Goal: Task Accomplishment & Management: Manage account settings

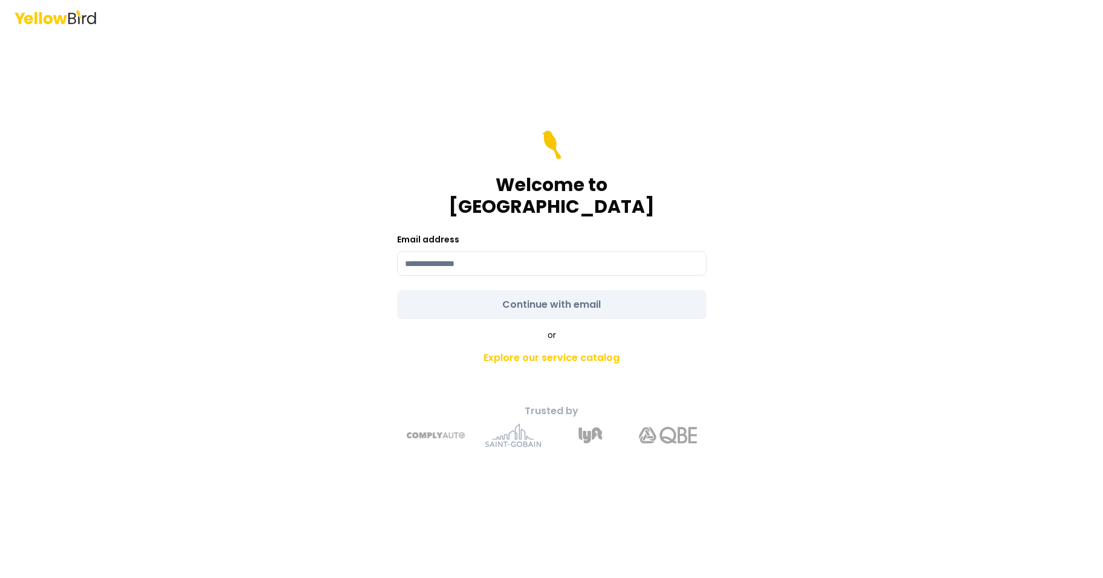
click at [495, 251] on input at bounding box center [551, 263] width 309 height 24
type input "**********"
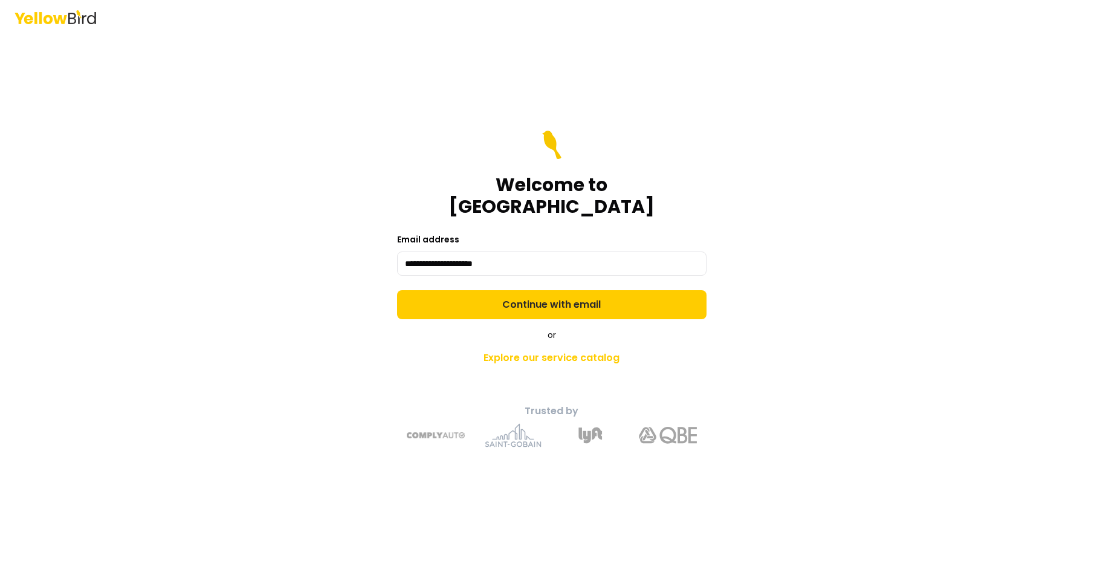
click at [579, 294] on form "**********" at bounding box center [551, 224] width 309 height 188
click at [652, 298] on button "Continue with email" at bounding box center [551, 304] width 309 height 29
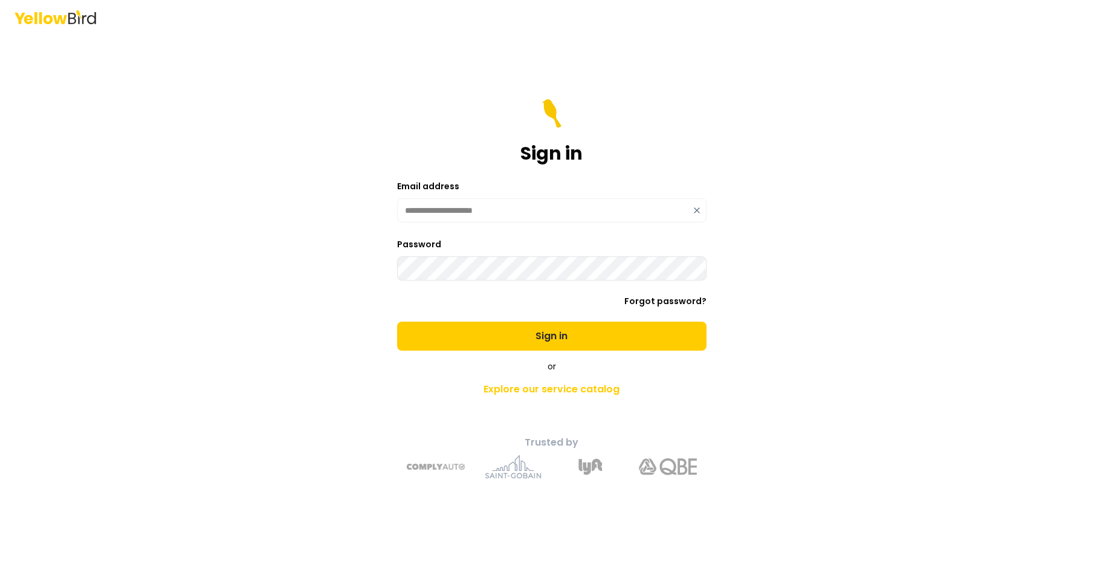
click at [591, 336] on button "Sign in" at bounding box center [551, 335] width 309 height 29
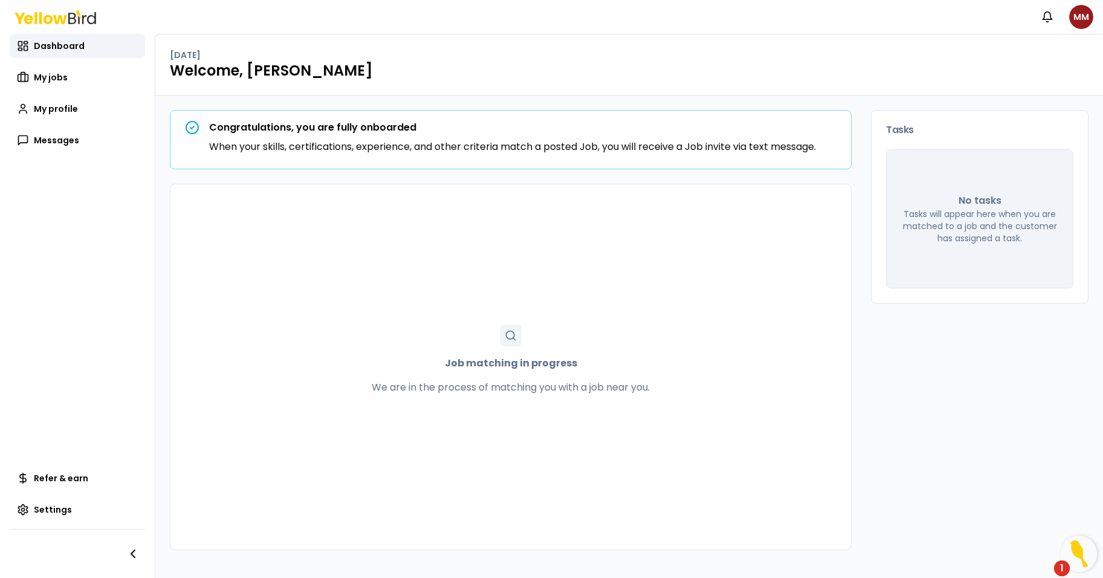
click at [1072, 565] on img "Open Resource Center, 1 new notification" at bounding box center [1078, 553] width 36 height 36
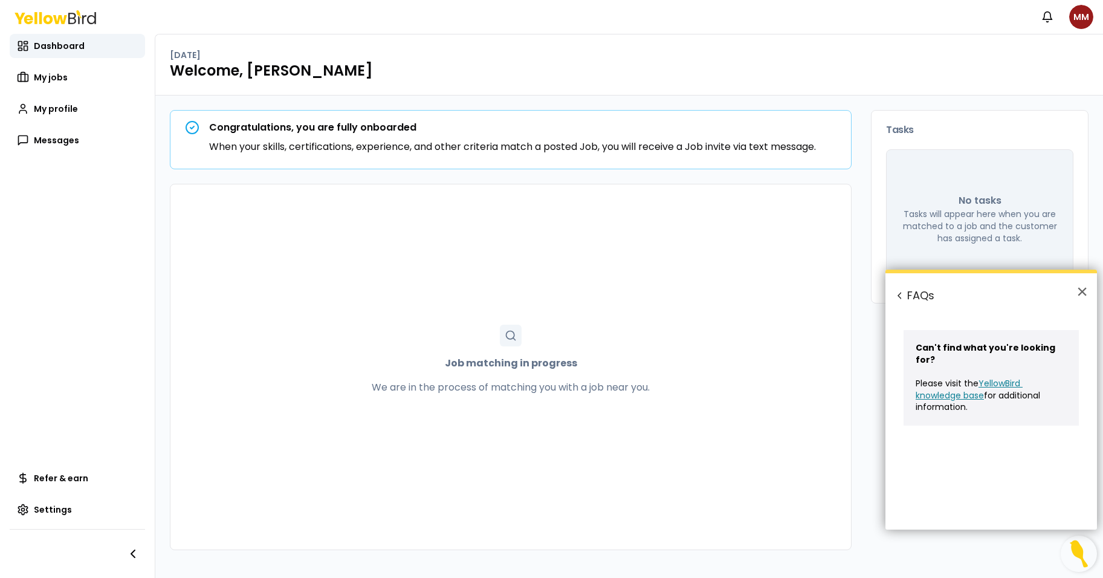
click at [1081, 293] on button "×" at bounding box center [1081, 291] width 11 height 19
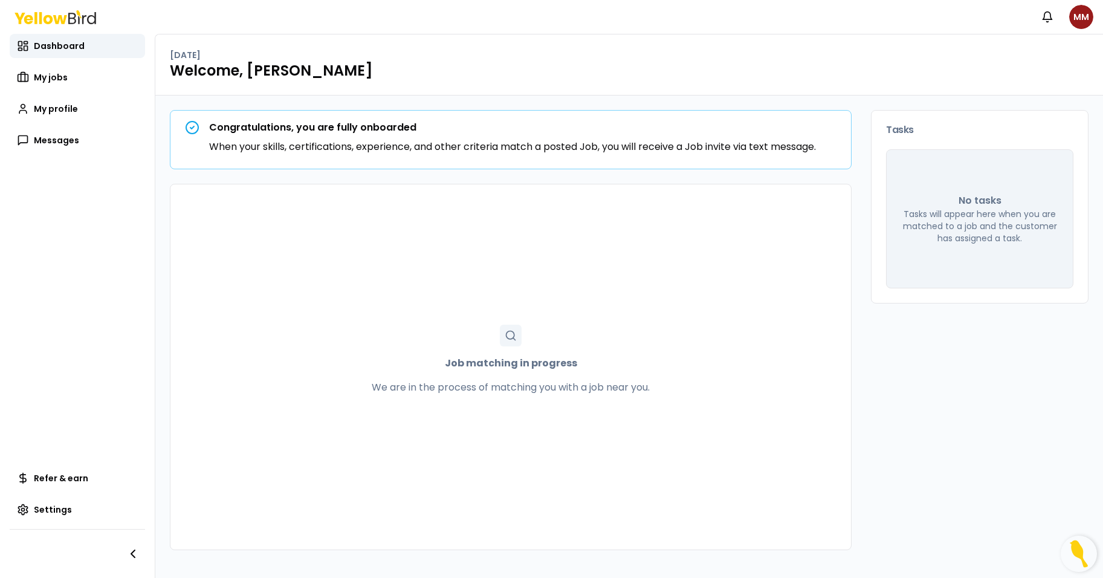
click at [57, 75] on span "My jobs" at bounding box center [51, 77] width 34 height 12
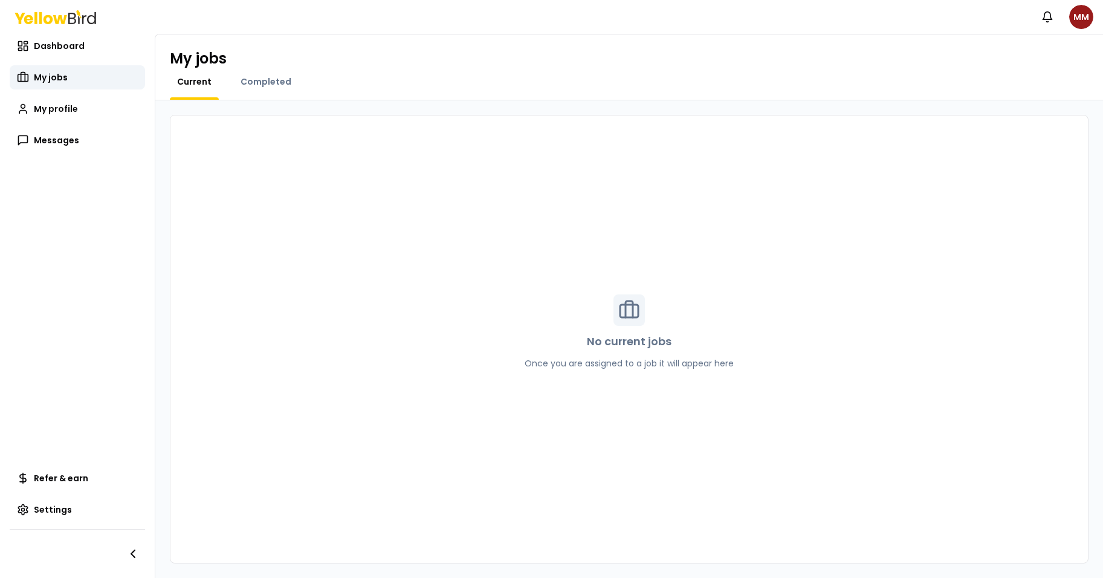
click at [63, 108] on span "My profile" at bounding box center [56, 109] width 44 height 12
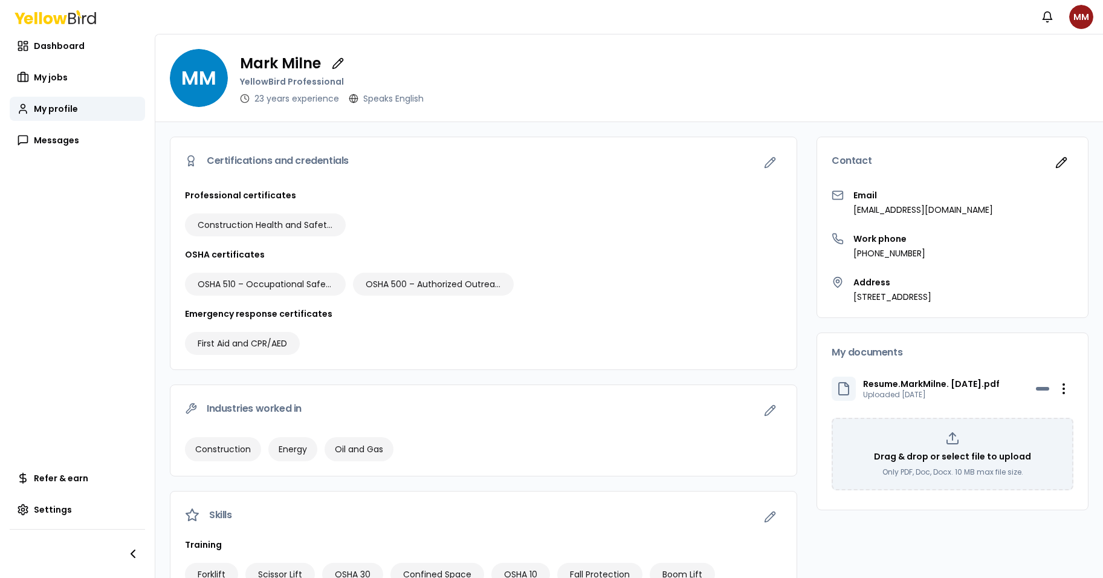
drag, startPoint x: 547, startPoint y: 144, endPoint x: 720, endPoint y: 215, distance: 186.9
drag, startPoint x: 720, startPoint y: 215, endPoint x: 761, endPoint y: 89, distance: 132.4
click at [761, 89] on div "MM [PERSON_NAME] YellowBird Professional 23 years experience Speaks English" at bounding box center [629, 78] width 918 height 58
click at [767, 165] on button "button" at bounding box center [770, 162] width 24 height 24
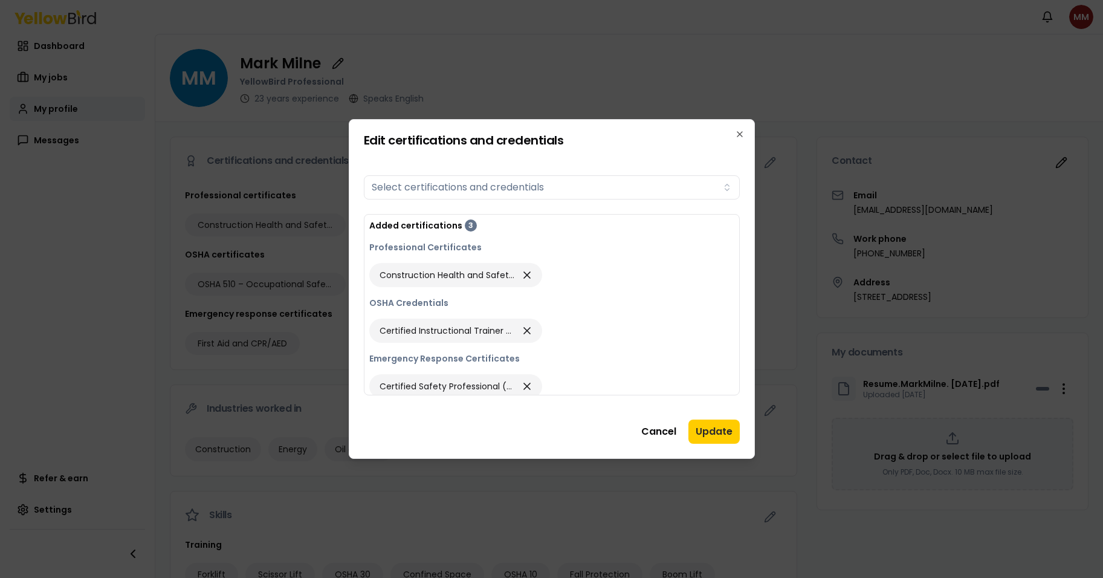
click at [447, 189] on button "Select certifications and credentials" at bounding box center [552, 187] width 376 height 24
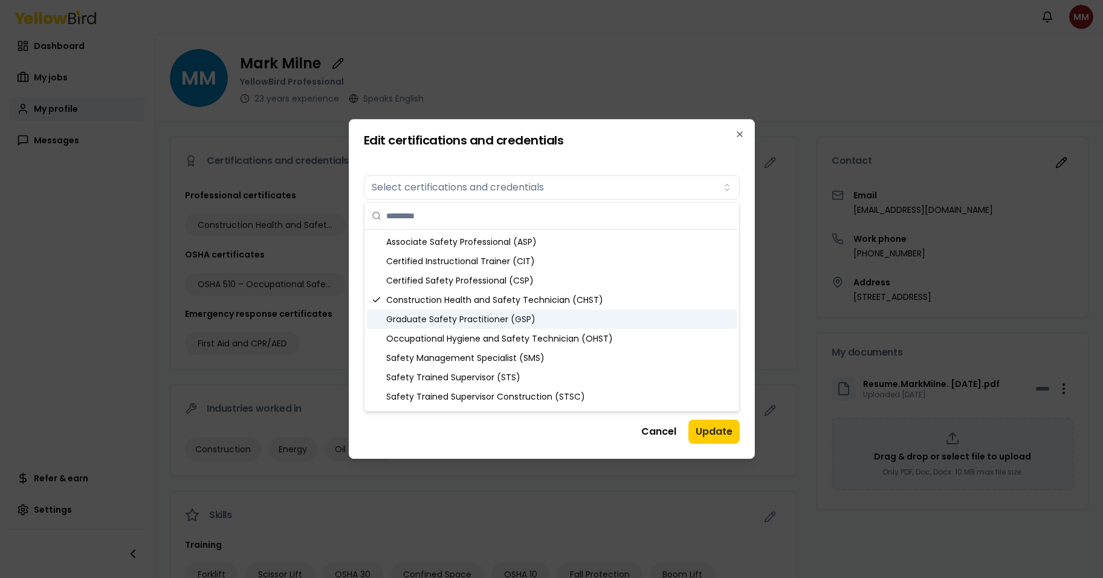
click at [456, 320] on div "Graduate Safety Practitioner (GSP)" at bounding box center [552, 318] width 370 height 19
click at [712, 427] on button "Update" at bounding box center [713, 431] width 51 height 24
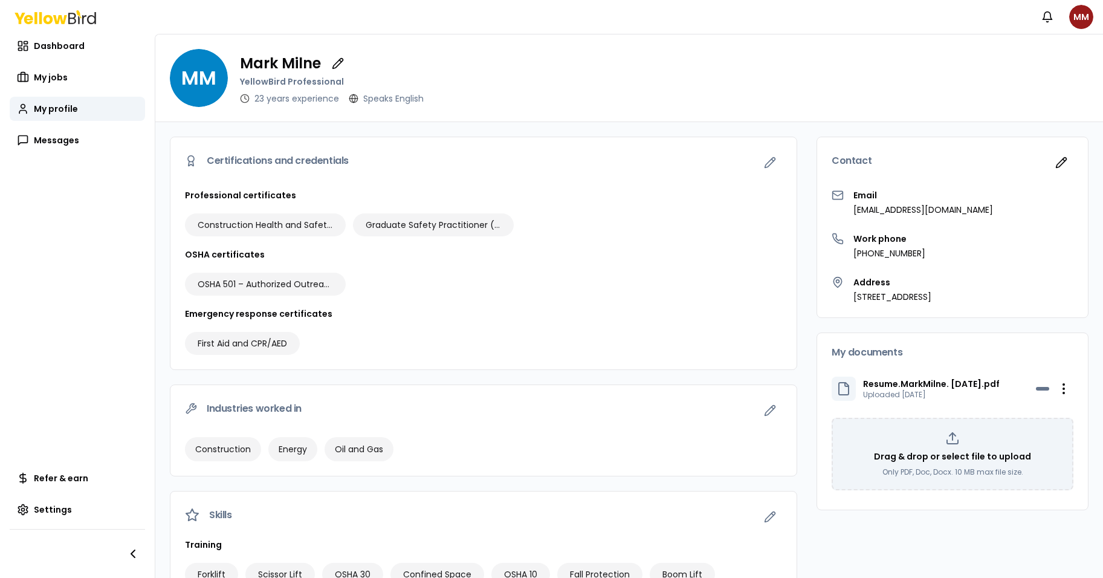
click at [771, 158] on button "button" at bounding box center [770, 162] width 24 height 24
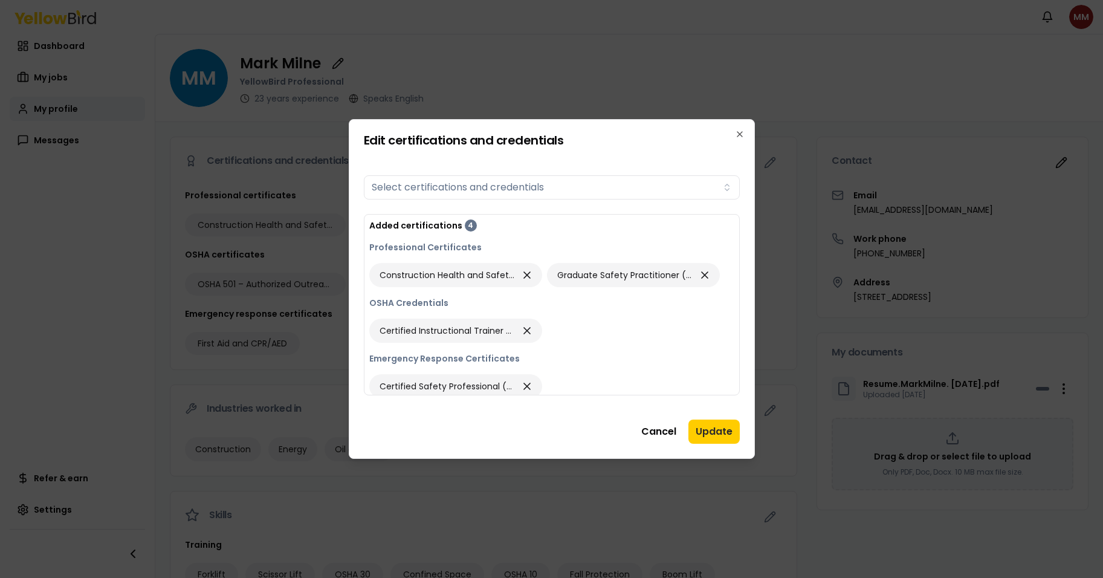
click at [471, 184] on button "Select certifications and credentials" at bounding box center [552, 187] width 376 height 24
click at [386, 217] on input "**********" at bounding box center [559, 215] width 346 height 27
type input "**********"
click at [712, 430] on button "Update" at bounding box center [713, 431] width 51 height 24
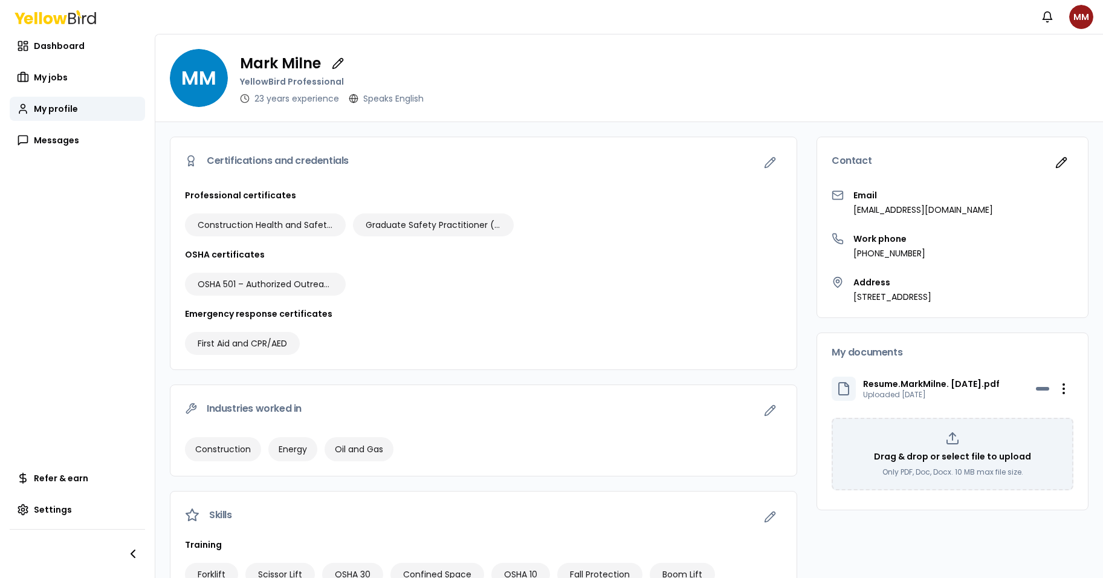
click at [765, 163] on icon "button" at bounding box center [770, 163] width 10 height 10
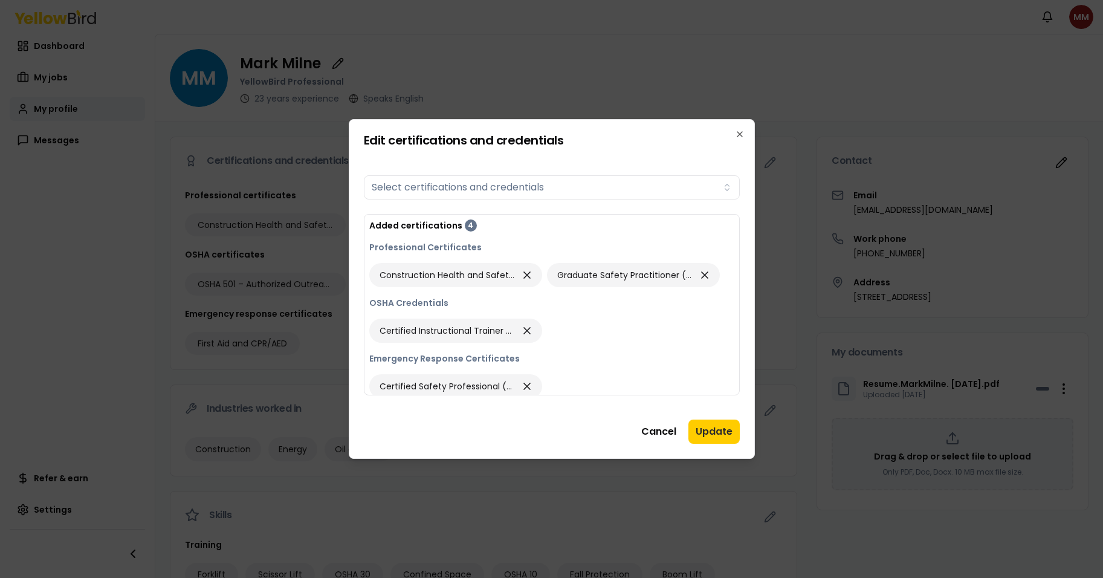
click at [543, 185] on button "Select certifications and credentials" at bounding box center [552, 187] width 376 height 24
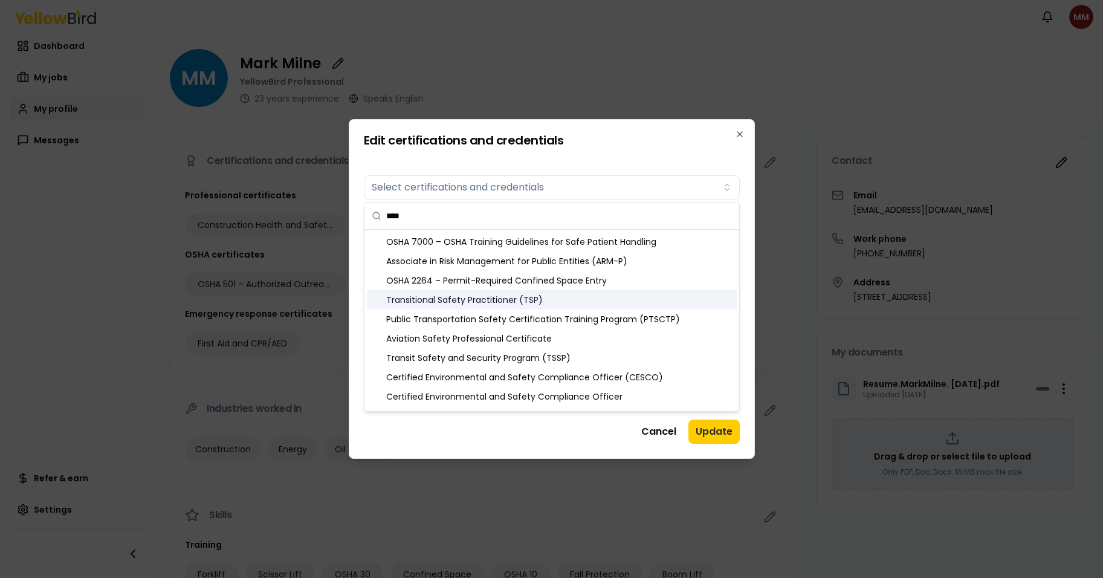
click at [454, 217] on input "****" at bounding box center [559, 215] width 346 height 27
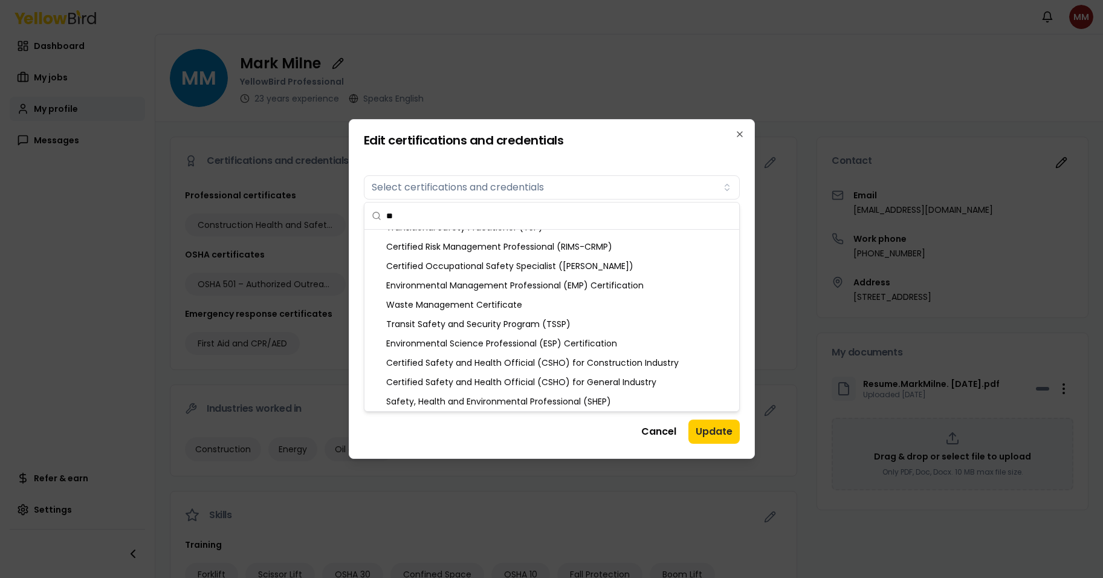
type input "*"
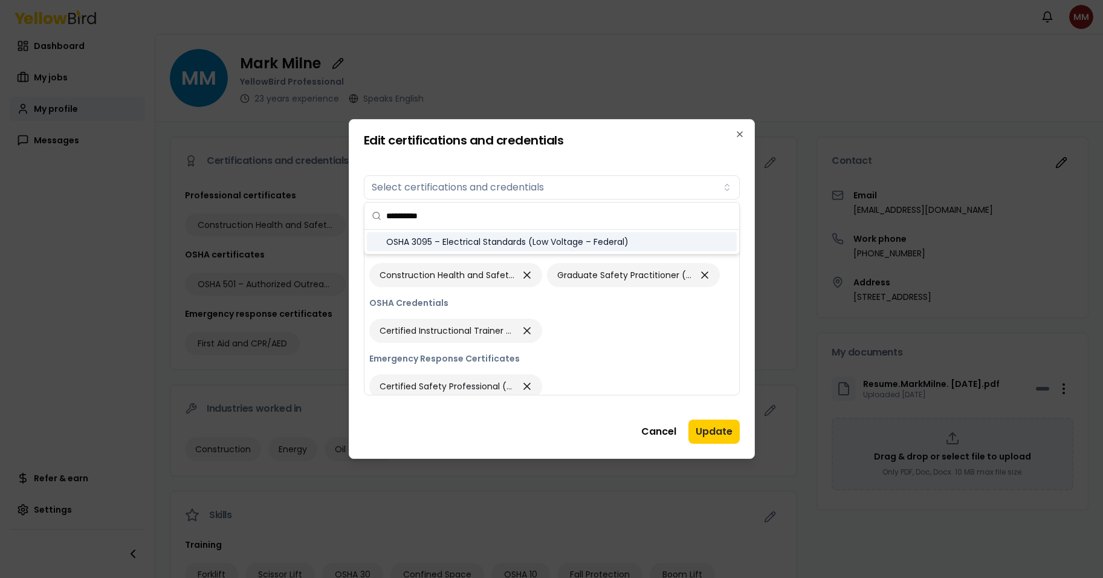
type input "**********"
click at [480, 237] on div "OSHA 3095 – Electrical Standards (Low Voltage – Federal)" at bounding box center [552, 241] width 370 height 19
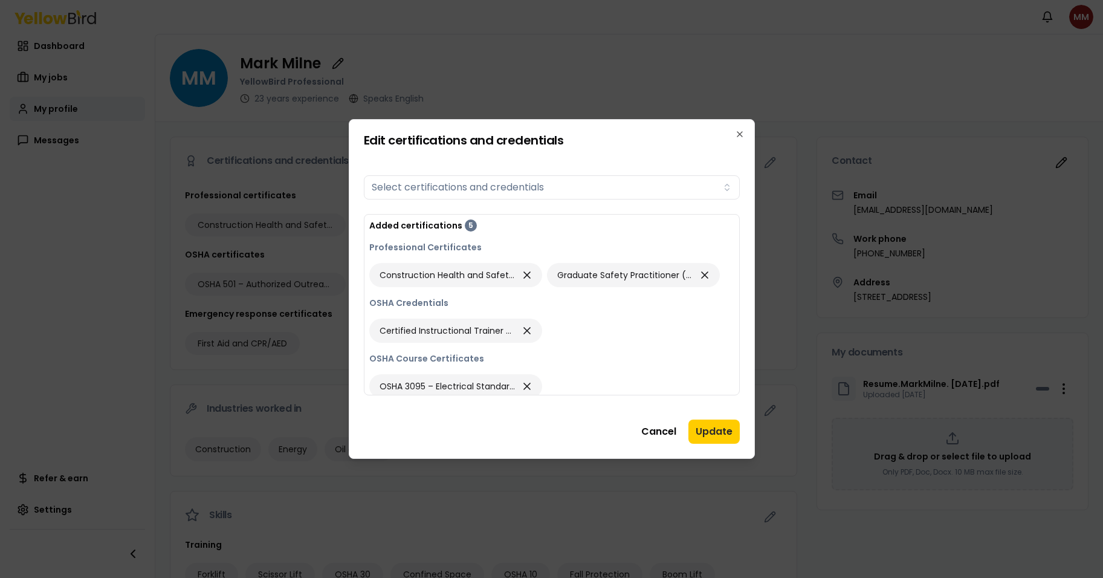
click at [710, 430] on button "Update" at bounding box center [713, 431] width 51 height 24
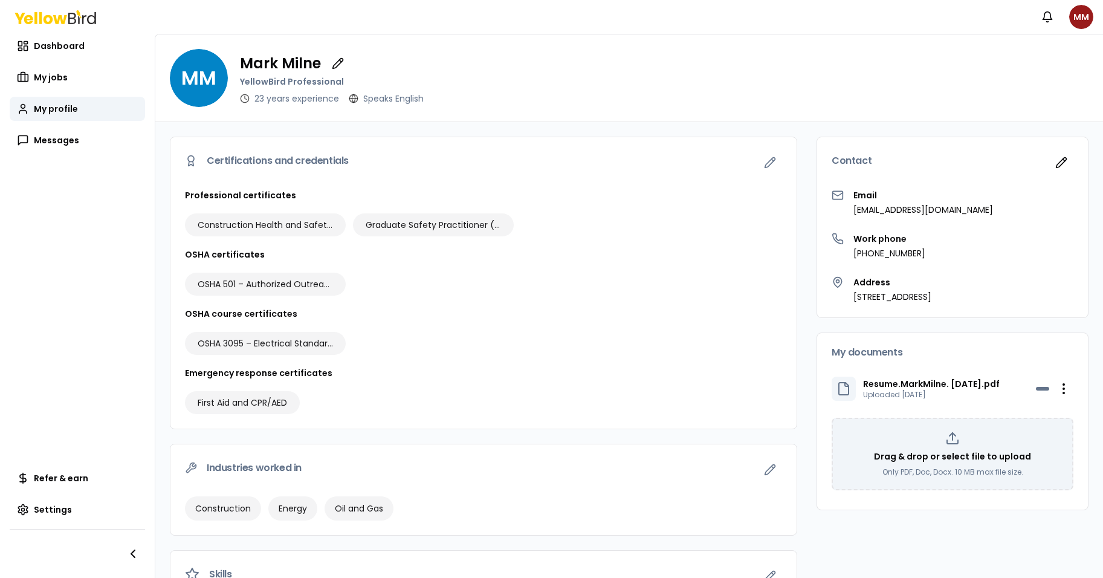
click at [660, 276] on div "OSHA 501 – Authorized Outreach Instructor for General Industry" at bounding box center [483, 283] width 597 height 23
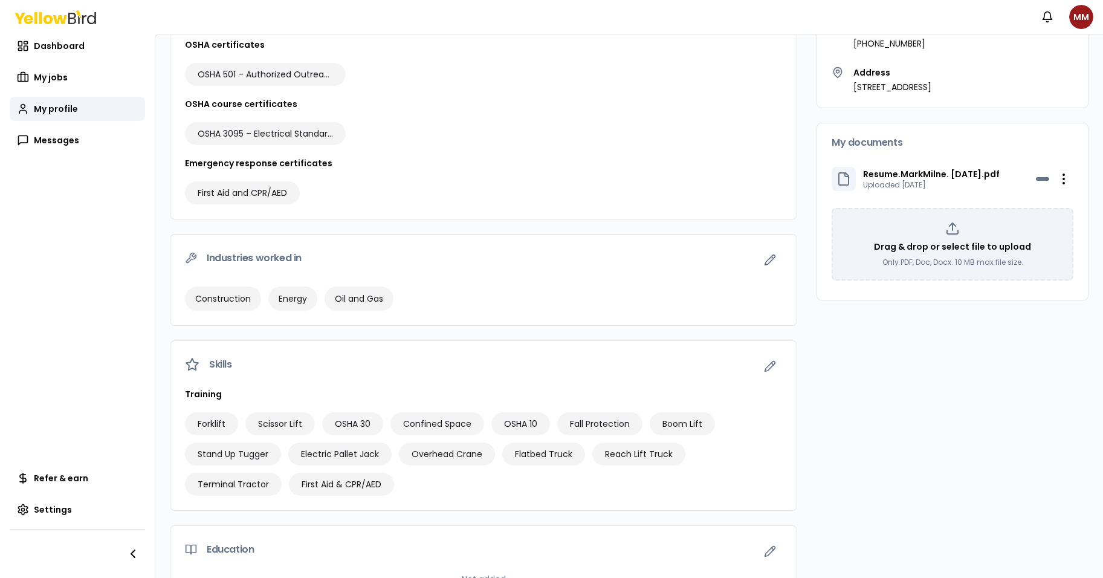
scroll to position [246, 0]
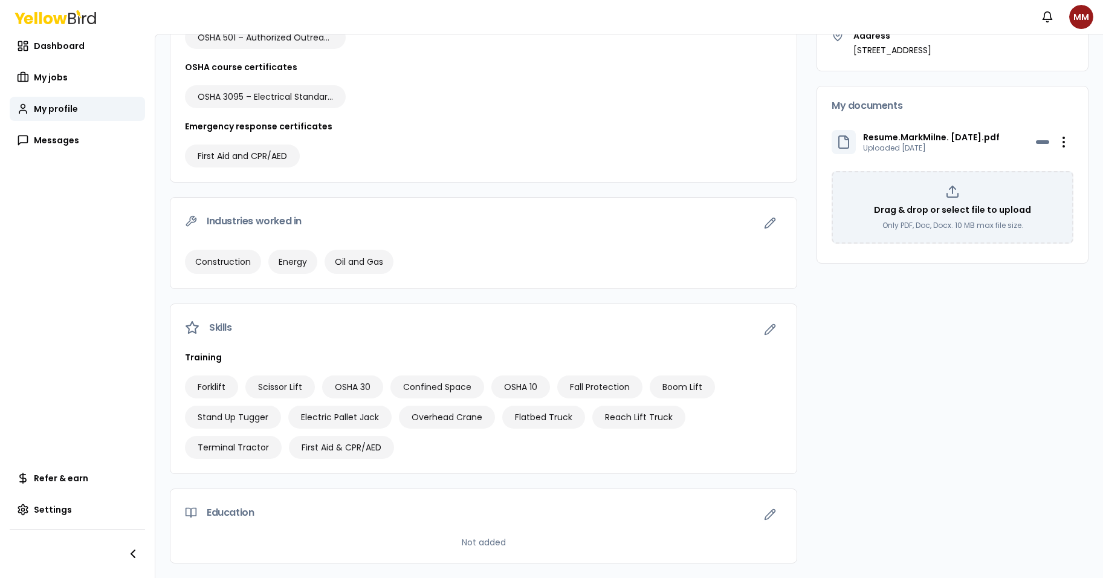
click at [764, 515] on icon "button" at bounding box center [770, 514] width 12 height 12
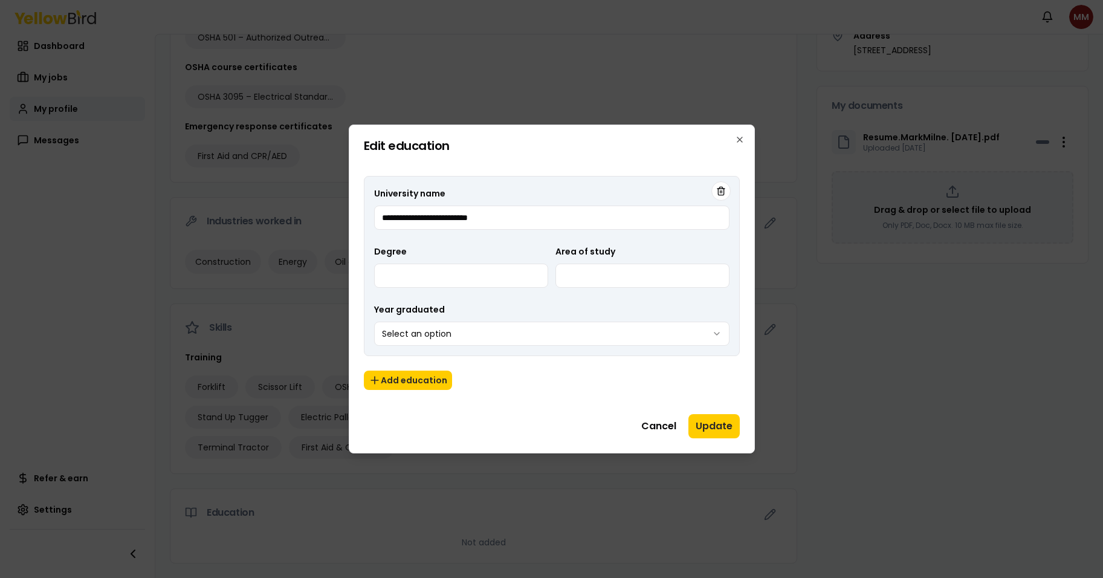
type input "**********"
click at [440, 283] on input "Degree" at bounding box center [461, 275] width 174 height 24
type input "*********"
click at [603, 277] on input "Area of study" at bounding box center [642, 275] width 174 height 24
type input "**********"
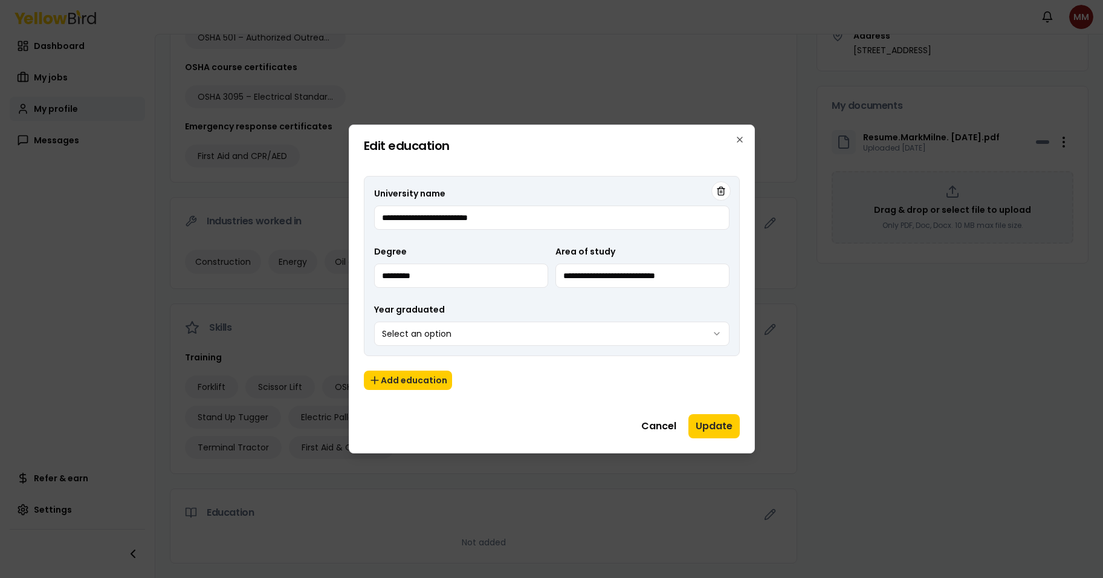
click at [728, 330] on body "Notifications MM Dashboard My jobs My profile Messages Refer & earn Settings MM…" at bounding box center [551, 289] width 1103 height 578
click at [411, 380] on button "Add education" at bounding box center [408, 379] width 88 height 19
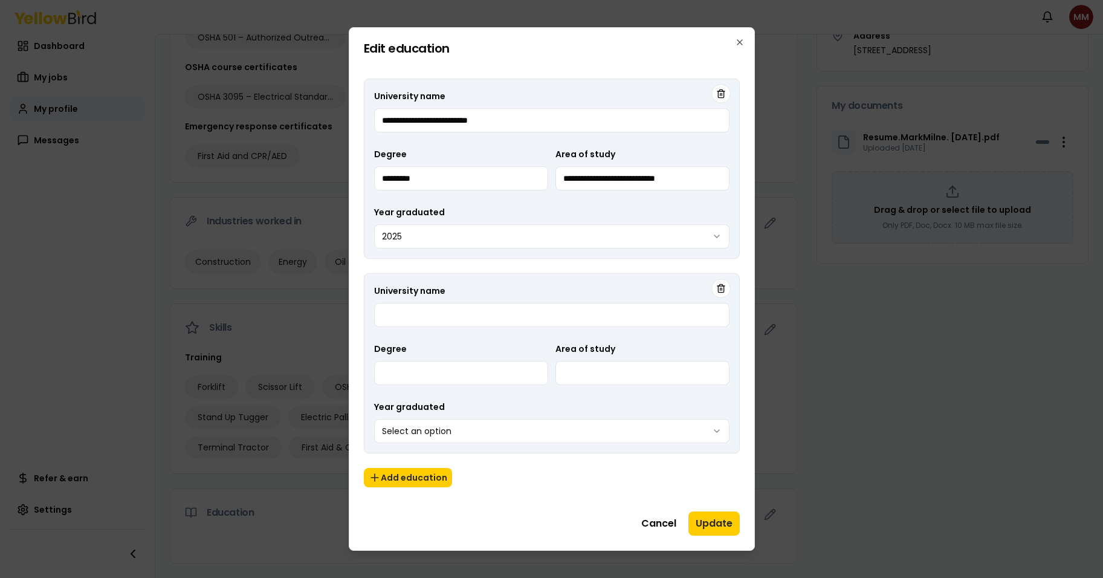
click at [717, 286] on icon "button" at bounding box center [721, 288] width 10 height 10
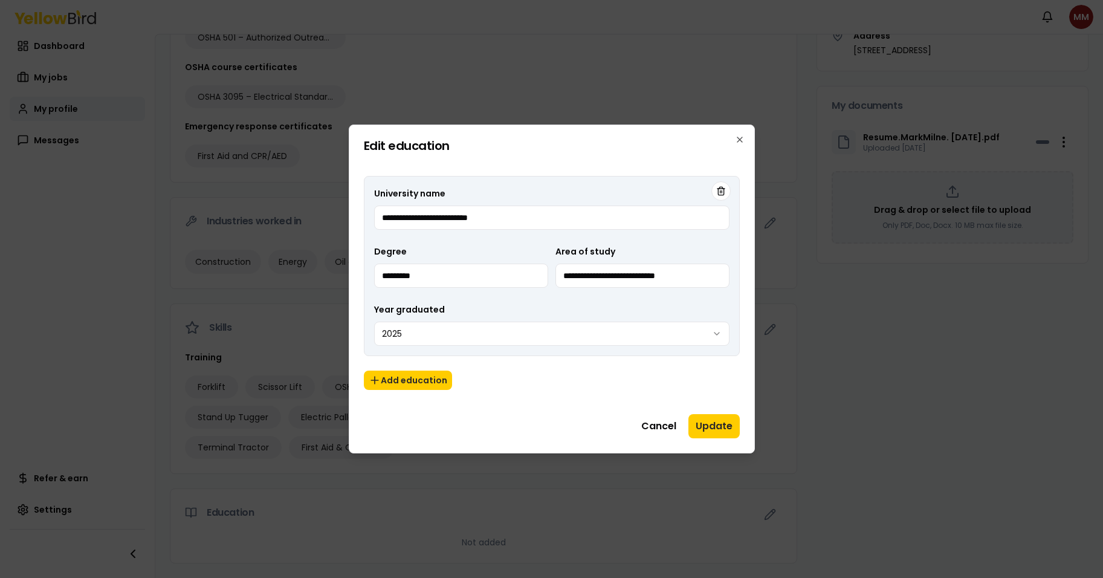
click at [705, 425] on button "Update" at bounding box center [713, 426] width 51 height 24
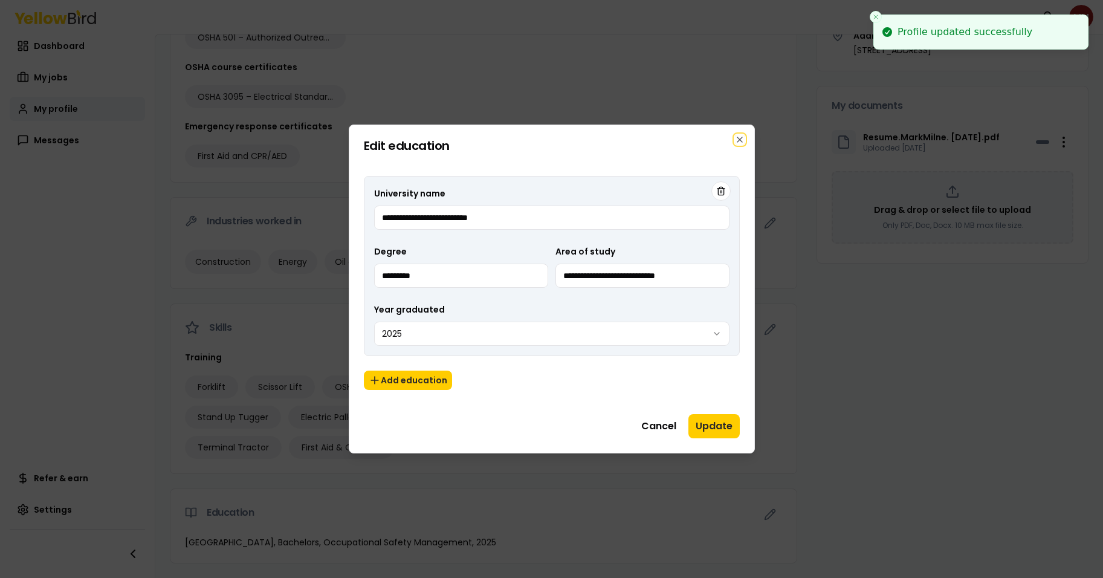
click at [742, 135] on icon "button" at bounding box center [740, 140] width 10 height 10
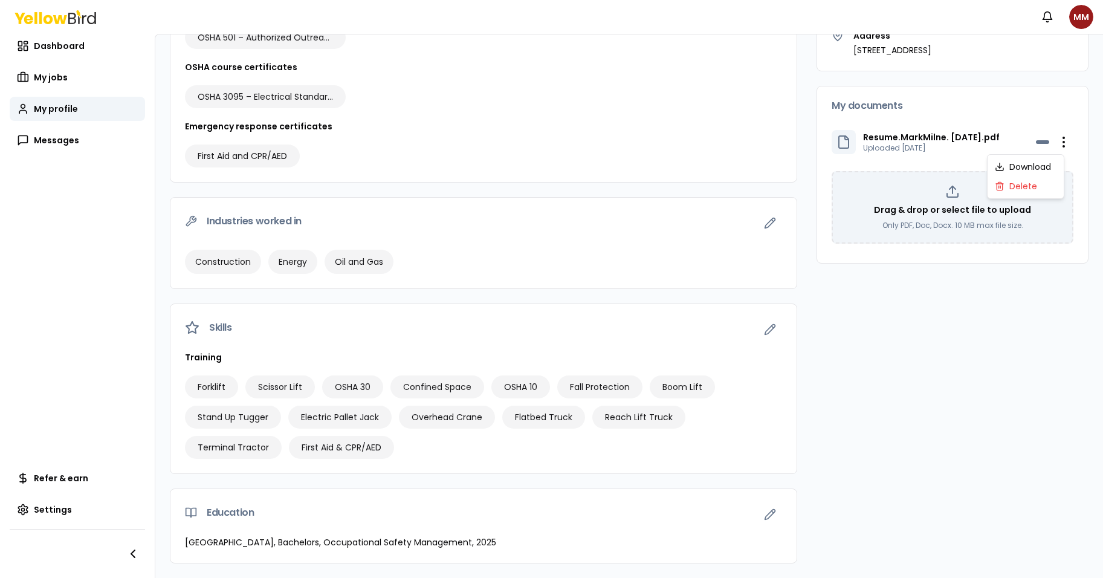
click at [1050, 141] on html "Notifications MM Dashboard My jobs My profile Messages Refer & earn Settings MM…" at bounding box center [551, 289] width 1103 height 578
click at [981, 359] on html "Notifications MM Dashboard My jobs My profile Messages Refer & earn Settings MM…" at bounding box center [551, 289] width 1103 height 578
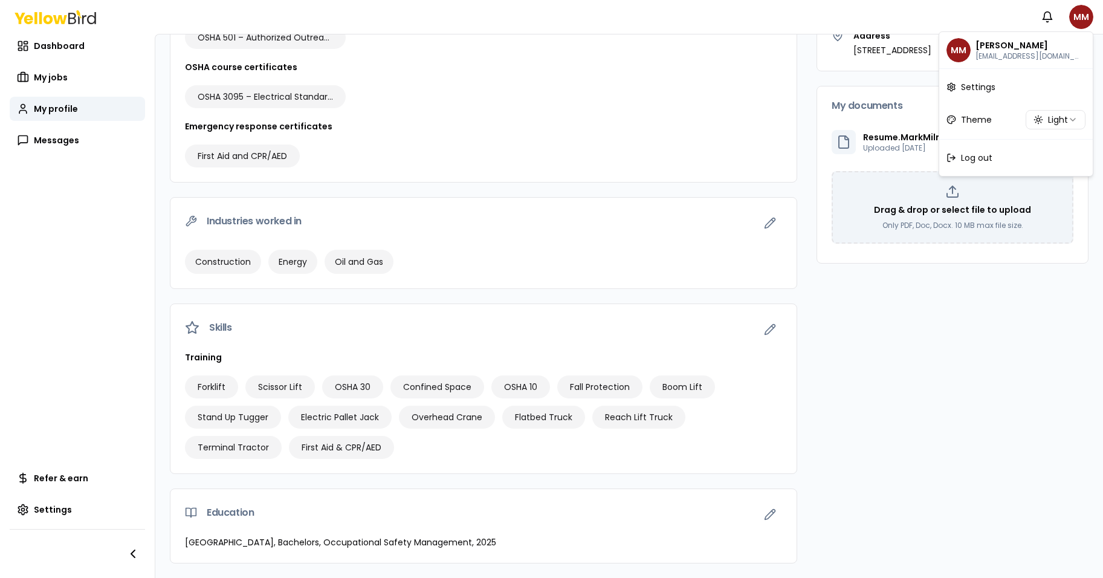
click at [1083, 15] on html "Notifications MM Dashboard My jobs My profile Messages Refer & earn Settings MM…" at bounding box center [551, 289] width 1103 height 578
click at [1036, 347] on html "Notifications MM Dashboard My jobs My profile Messages Refer & earn Settings MM…" at bounding box center [551, 289] width 1103 height 578
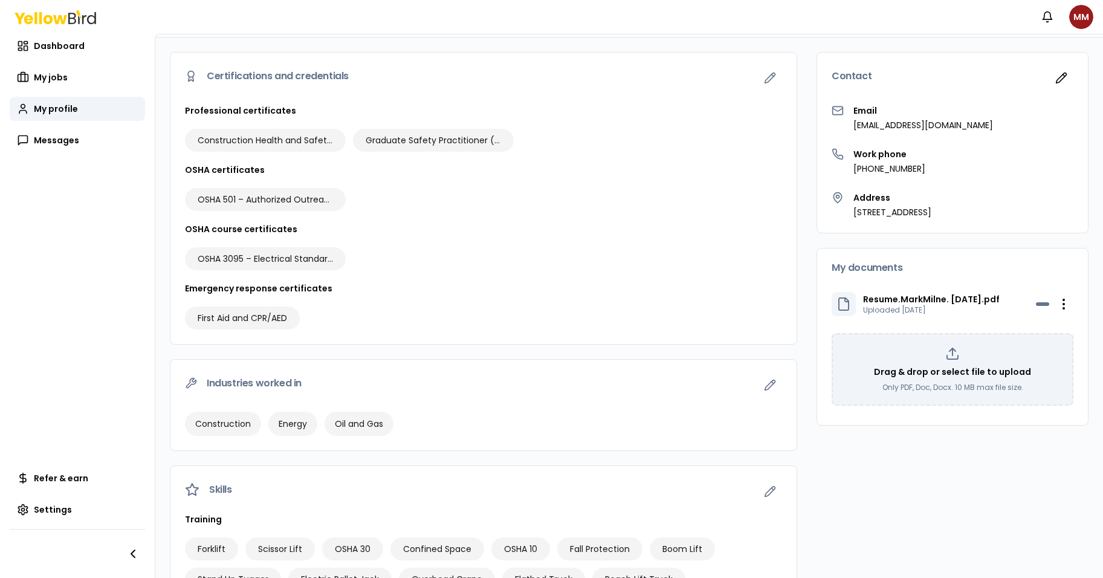
scroll to position [0, 0]
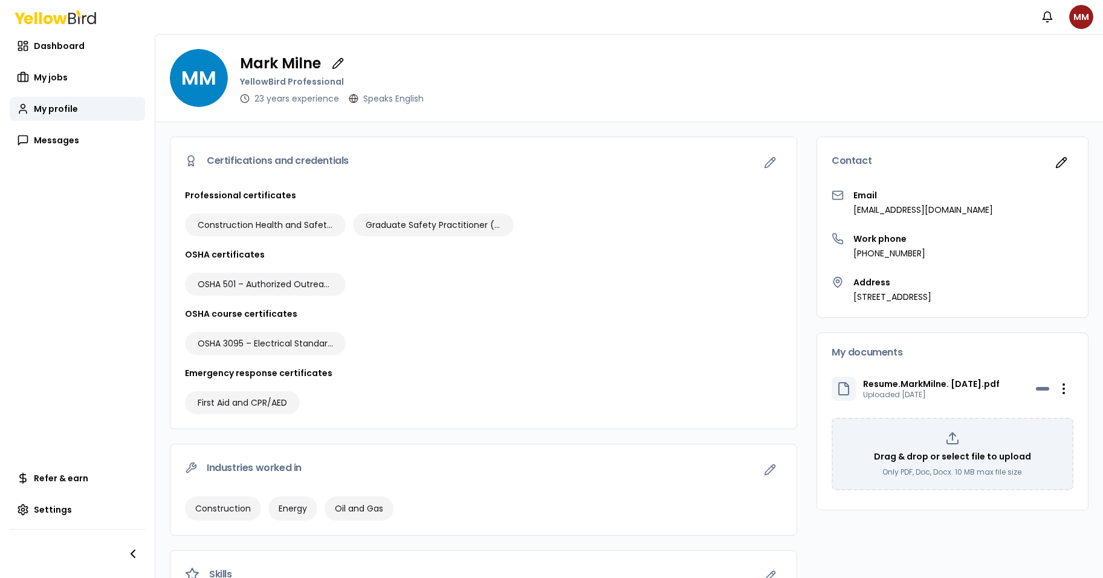
click at [202, 79] on span "MM" at bounding box center [199, 78] width 58 height 58
click at [340, 61] on icon "button" at bounding box center [341, 61] width 2 height 2
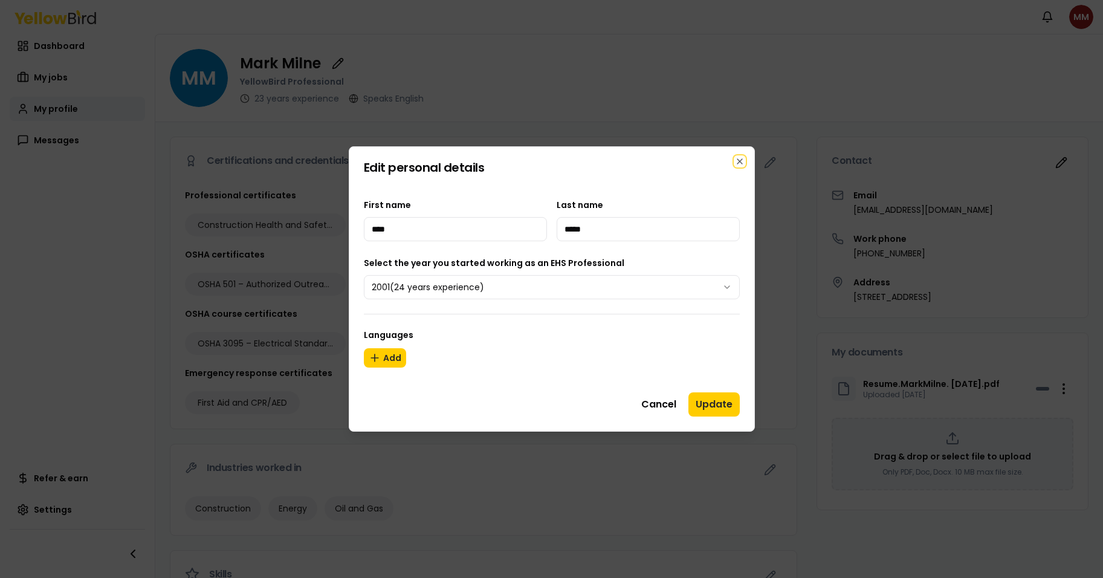
click at [741, 164] on icon "button" at bounding box center [739, 161] width 5 height 5
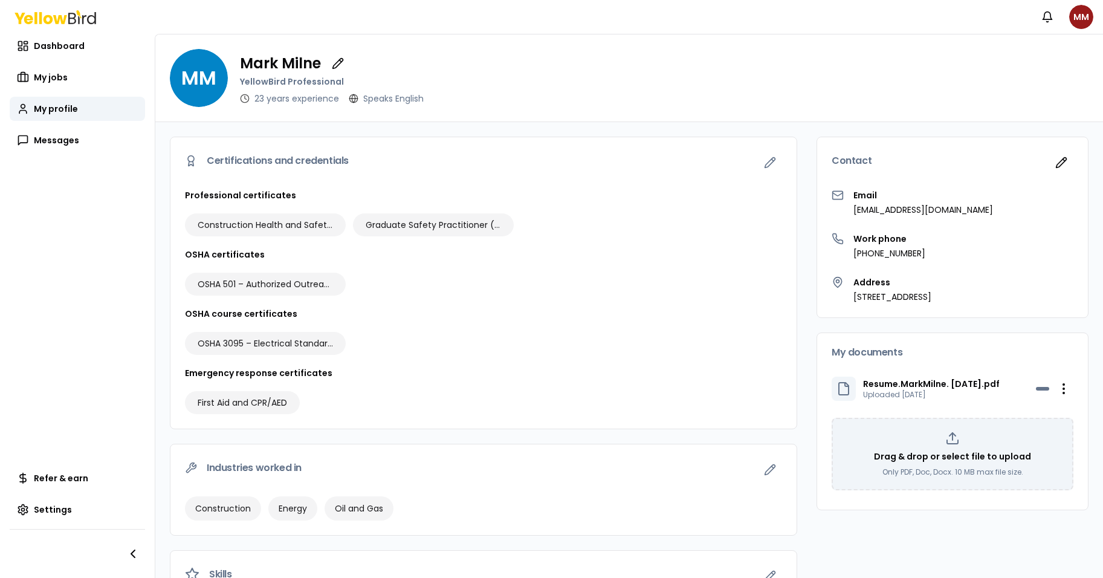
click at [173, 93] on div "MM [PERSON_NAME] YellowBird Professional 23 years experience Speaks English" at bounding box center [629, 78] width 918 height 58
drag, startPoint x: 173, startPoint y: 93, endPoint x: 199, endPoint y: 82, distance: 28.4
click at [199, 82] on div "MM [PERSON_NAME] YellowBird Professional 23 years experience Speaks English" at bounding box center [629, 78] width 918 height 58
click at [199, 82] on span "MM" at bounding box center [199, 78] width 58 height 58
click at [95, 260] on nav "Dashboard My jobs My profile Messages Refer & earn Settings" at bounding box center [77, 306] width 155 height 544
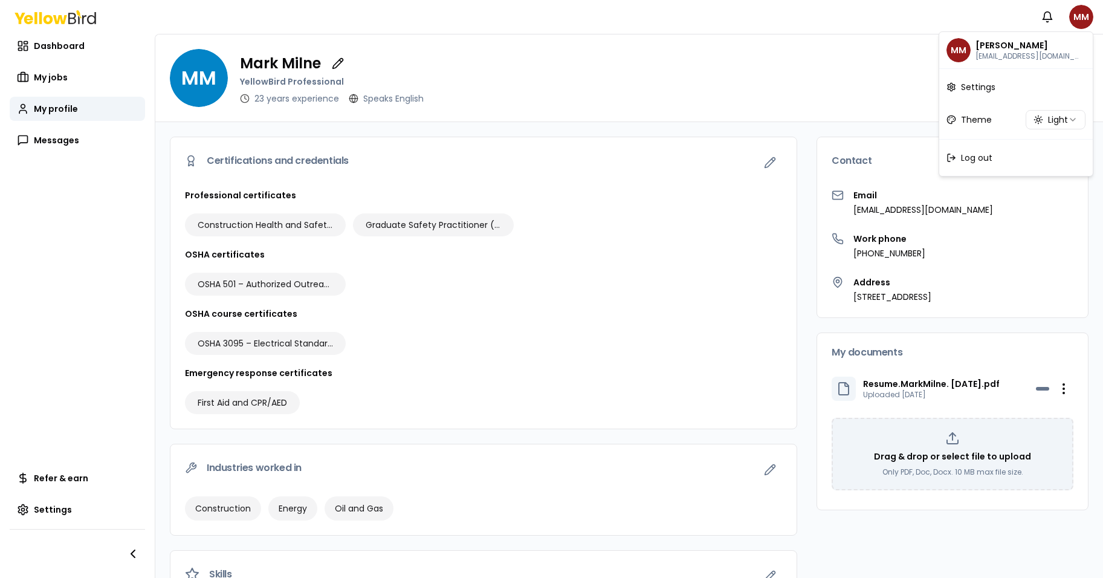
click at [1081, 11] on html "Notifications MM Dashboard My jobs My profile Messages Refer & earn Settings MM…" at bounding box center [551, 289] width 1103 height 578
click at [974, 158] on span "Log out" at bounding box center [976, 158] width 31 height 12
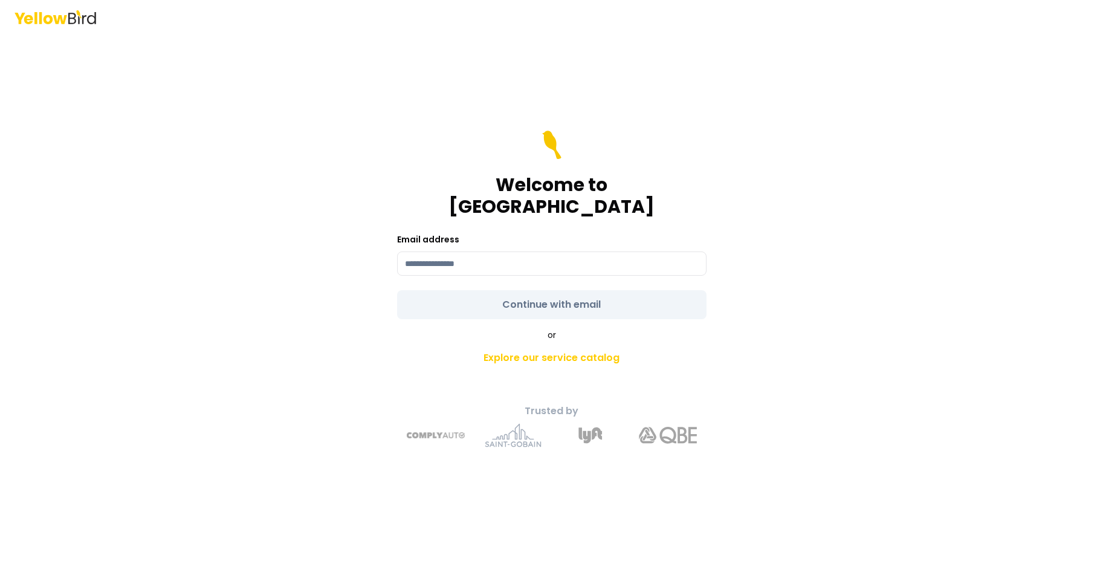
click at [41, 19] on rect at bounding box center [40, 18] width 3 height 12
